Goal: Obtain resource: Download file/media

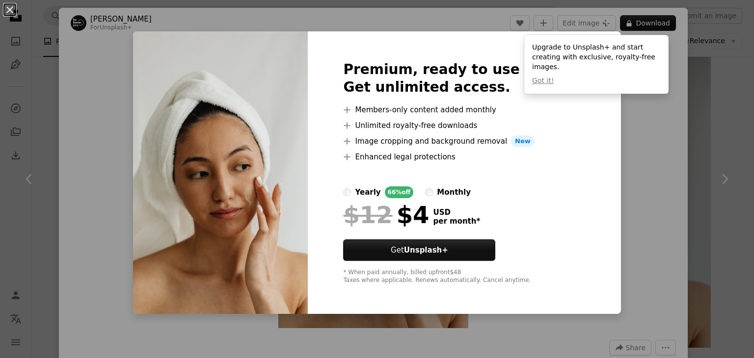
click at [644, 141] on div "An X shape Premium, ready to use images. Get unlimited access. A plus sign Memb…" at bounding box center [377, 179] width 754 height 358
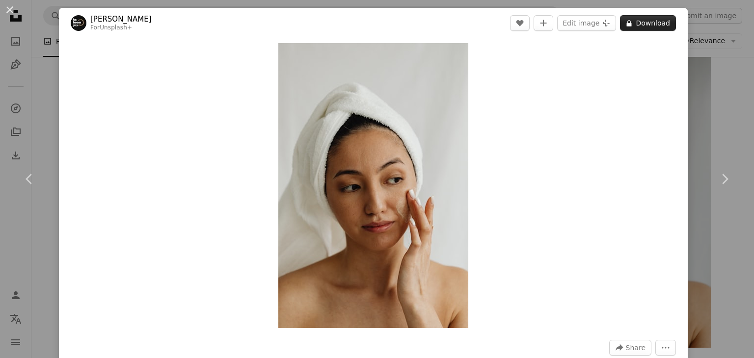
click at [647, 27] on button "A lock Download" at bounding box center [648, 23] width 56 height 16
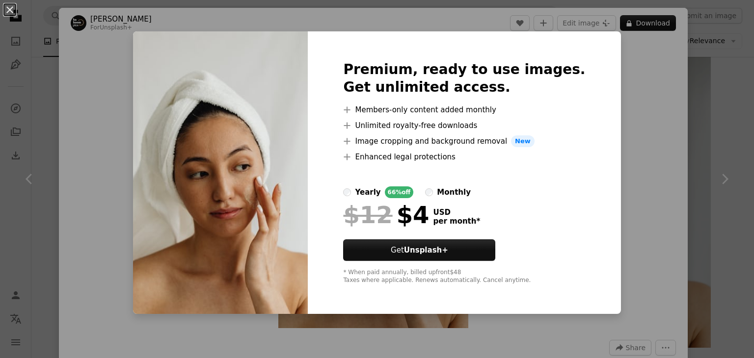
click at [603, 112] on div "An X shape Premium, ready to use images. Get unlimited access. A plus sign Memb…" at bounding box center [377, 179] width 754 height 358
